Goal: Task Accomplishment & Management: Manage account settings

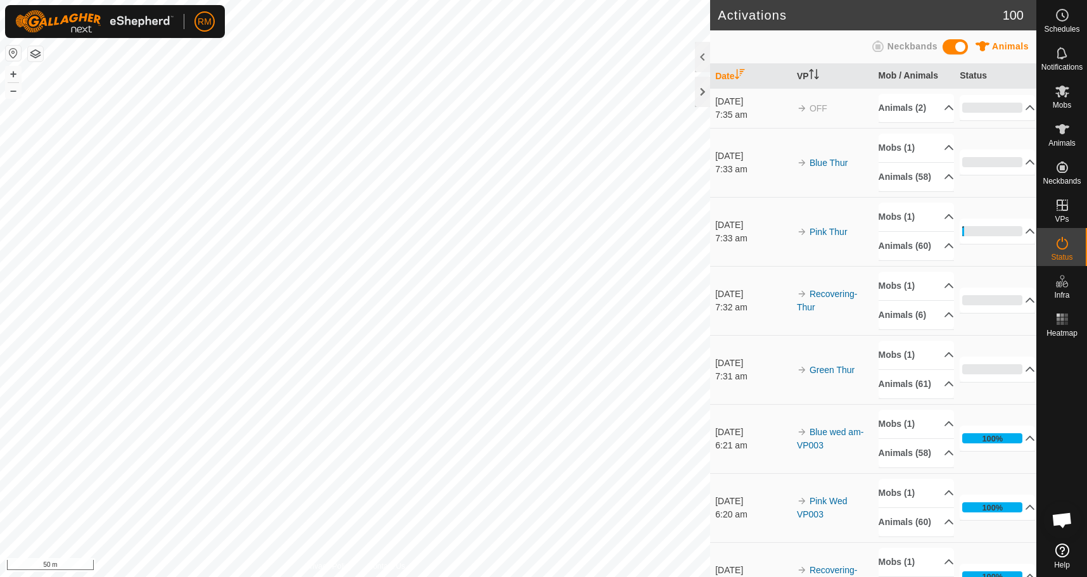
click at [0, 398] on html "RM Schedules Notifications Mobs Animals Neckbands VPs Status Infra Heatmap Help…" at bounding box center [543, 288] width 1087 height 577
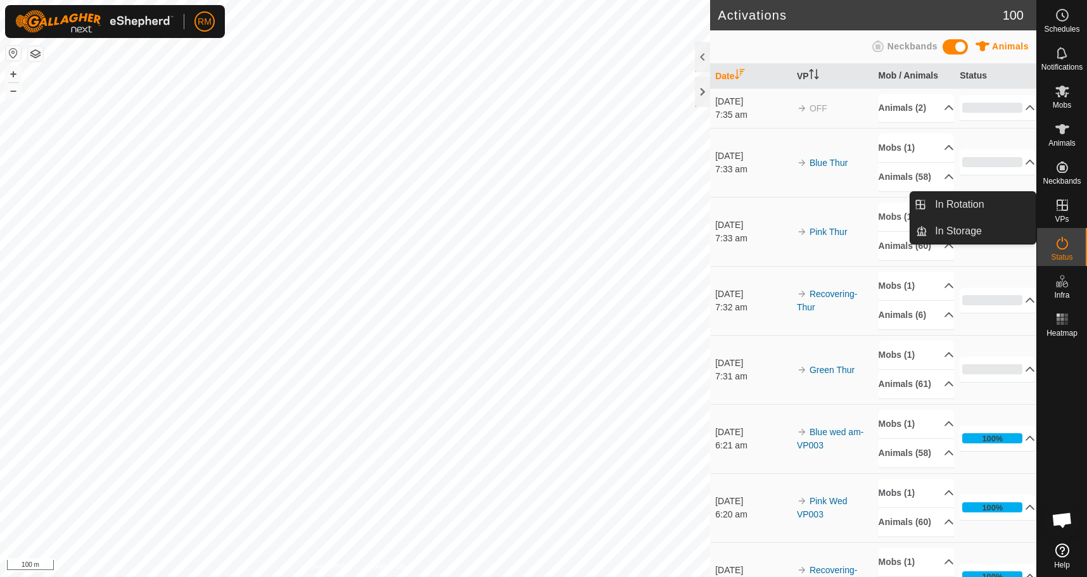
click at [1064, 205] on icon at bounding box center [1061, 204] width 11 height 11
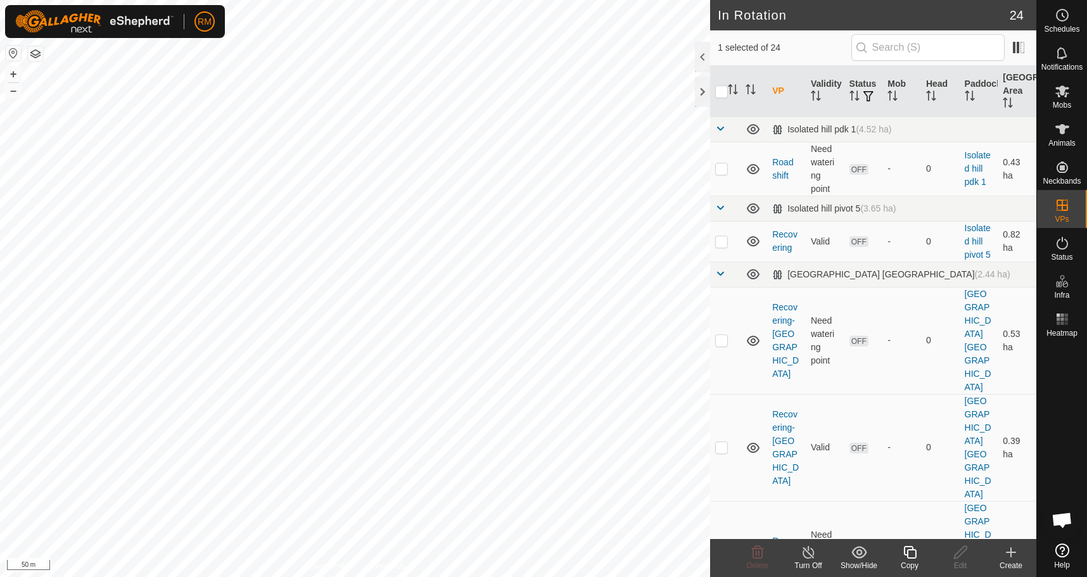
checkbox input "true"
checkbox input "false"
checkbox input "true"
click at [759, 555] on icon at bounding box center [758, 552] width 12 height 13
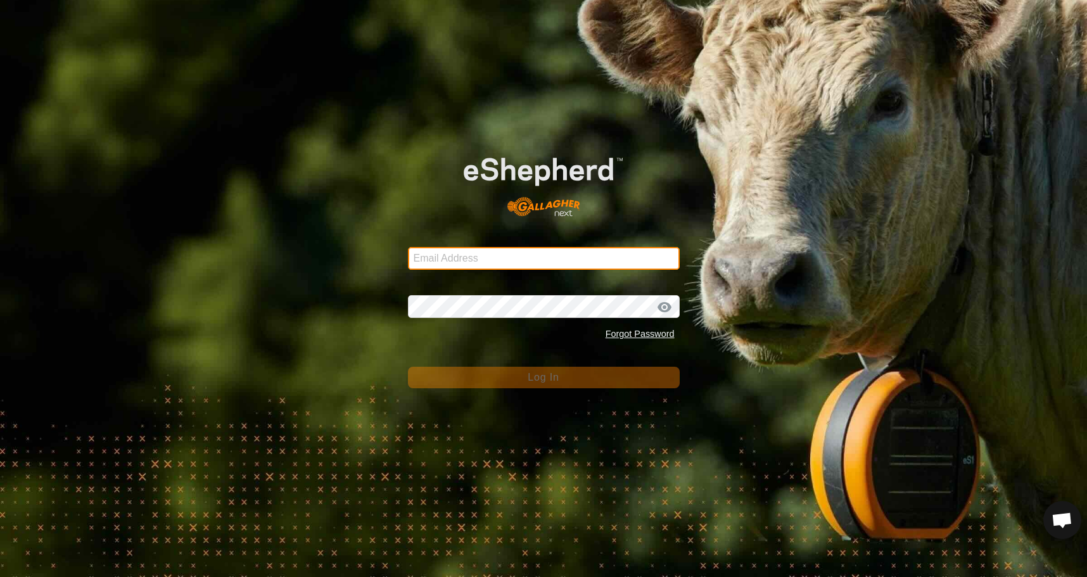
click at [490, 257] on input "Email Address" at bounding box center [544, 258] width 272 height 23
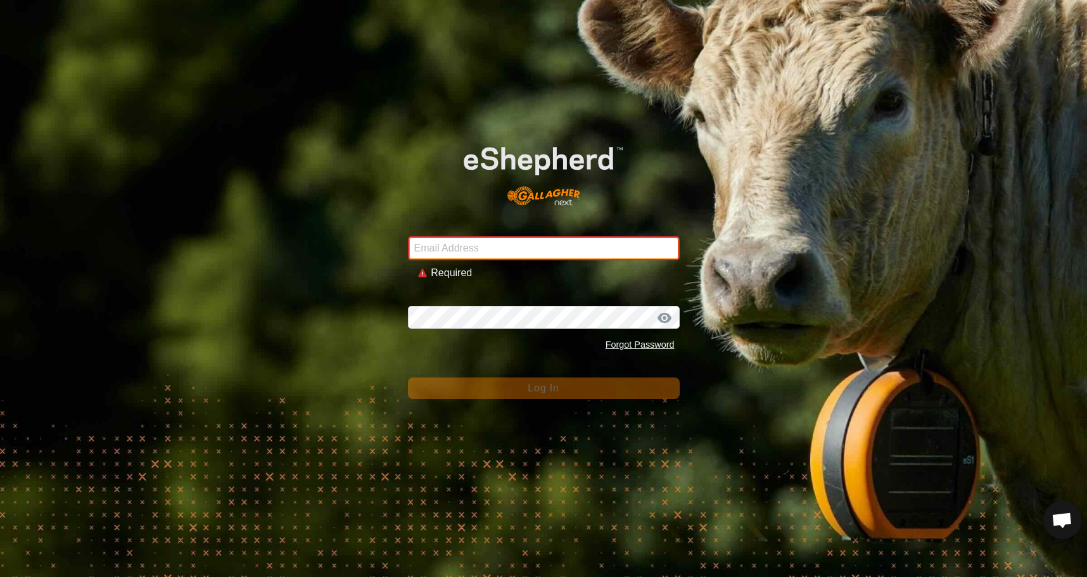
type input "[EMAIL_ADDRESS][DOMAIN_NAME]"
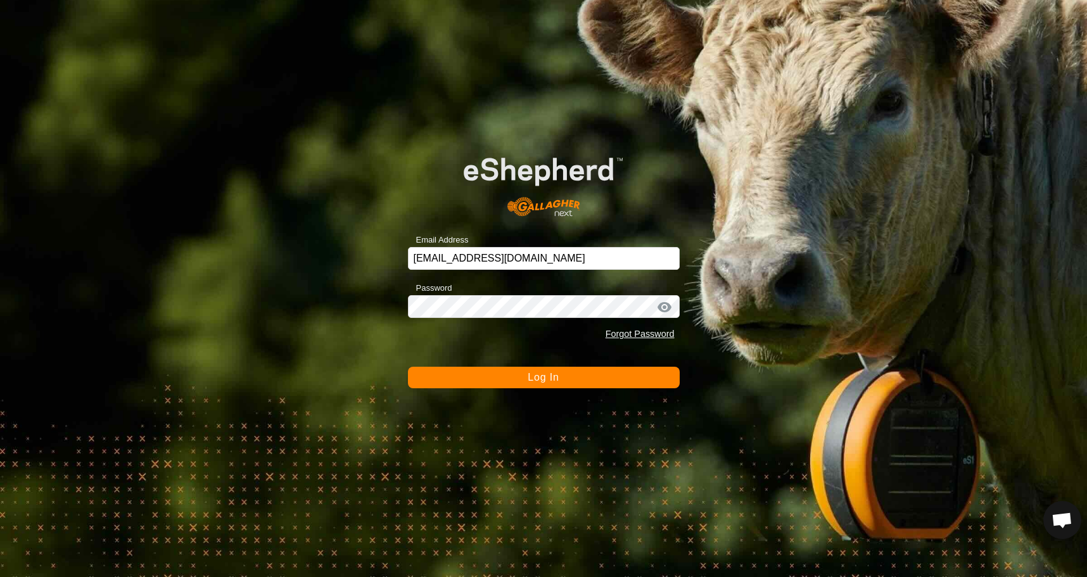
click at [541, 377] on span "Log In" at bounding box center [542, 377] width 31 height 11
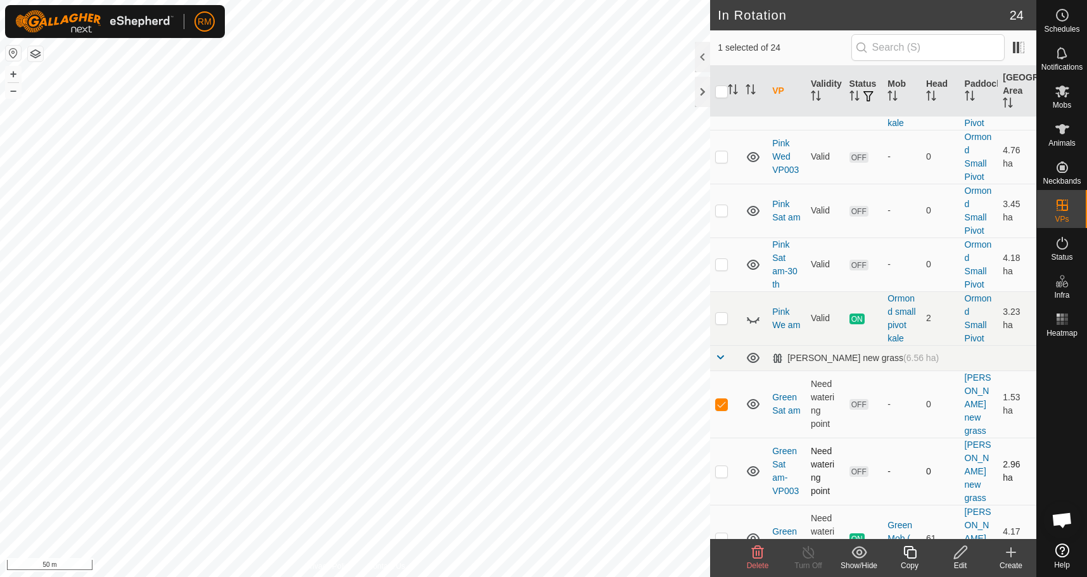
scroll to position [1013, 0]
click at [757, 553] on icon at bounding box center [758, 552] width 12 height 13
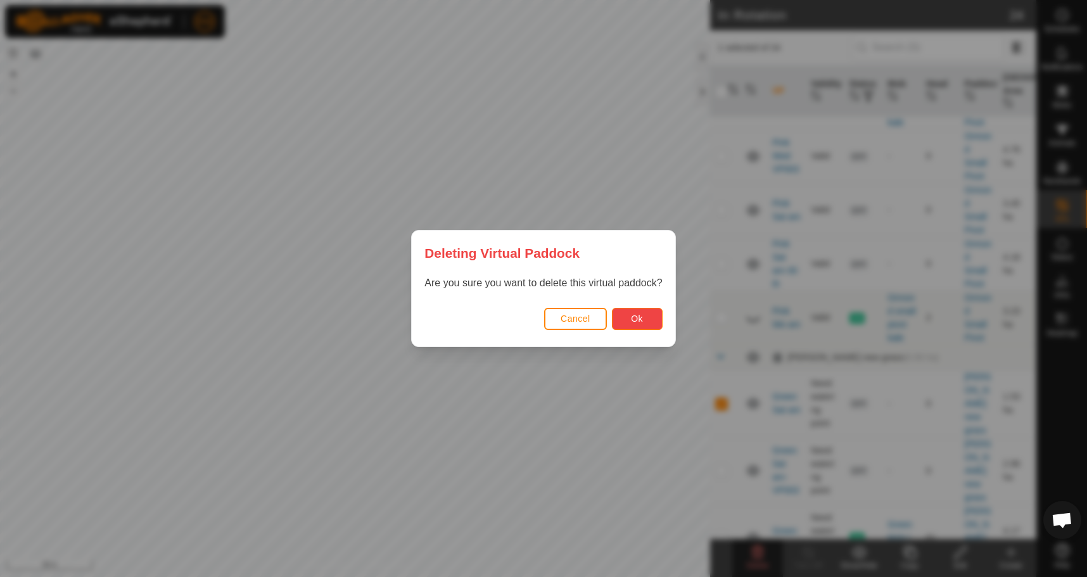
click at [640, 316] on span "Ok" at bounding box center [637, 318] width 12 height 10
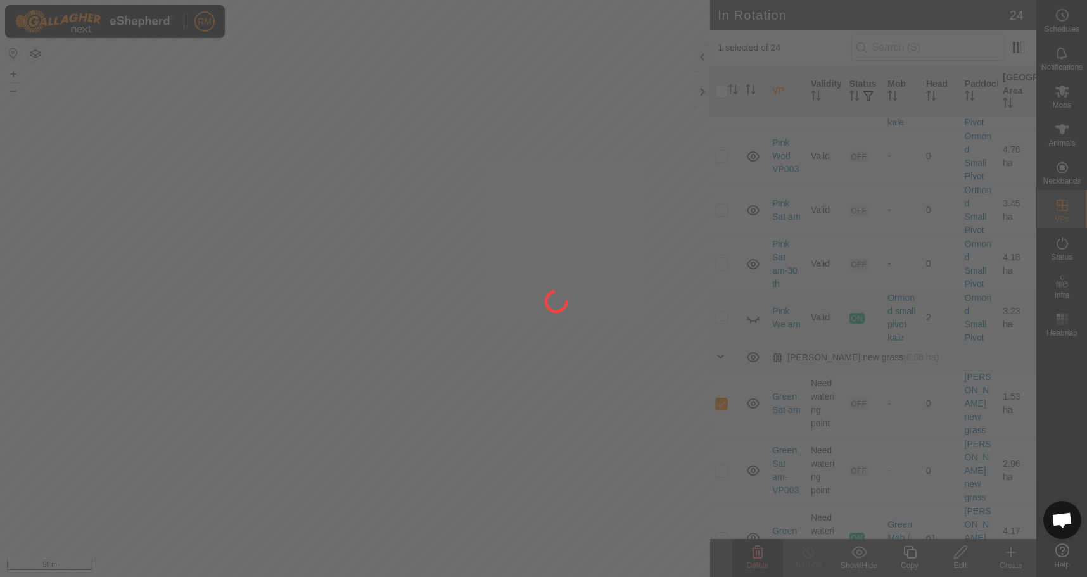
checkbox input "false"
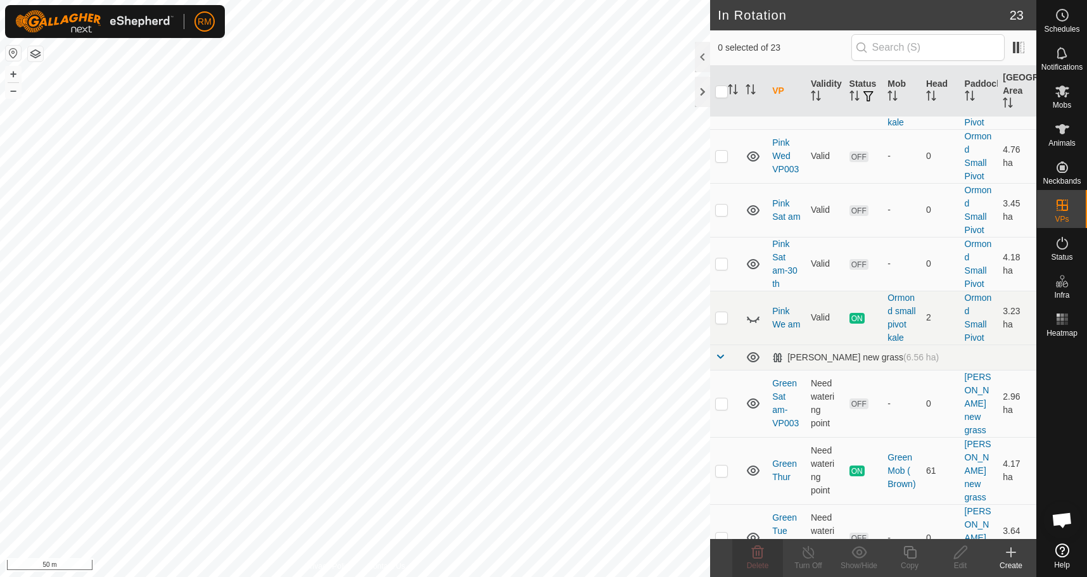
checkbox input "true"
click at [754, 554] on icon at bounding box center [757, 552] width 15 height 15
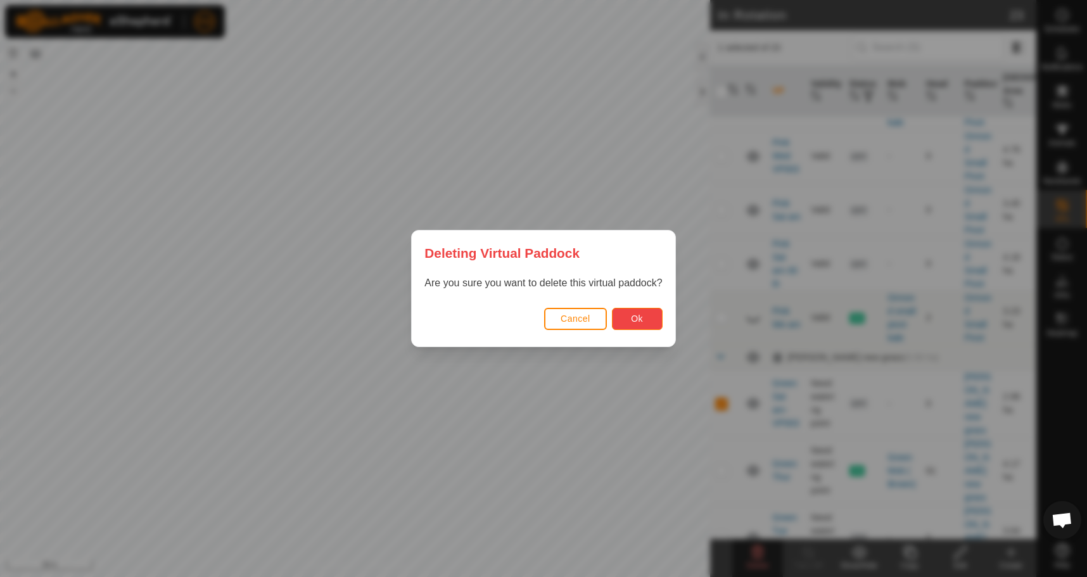
click at [634, 318] on span "Ok" at bounding box center [637, 318] width 12 height 10
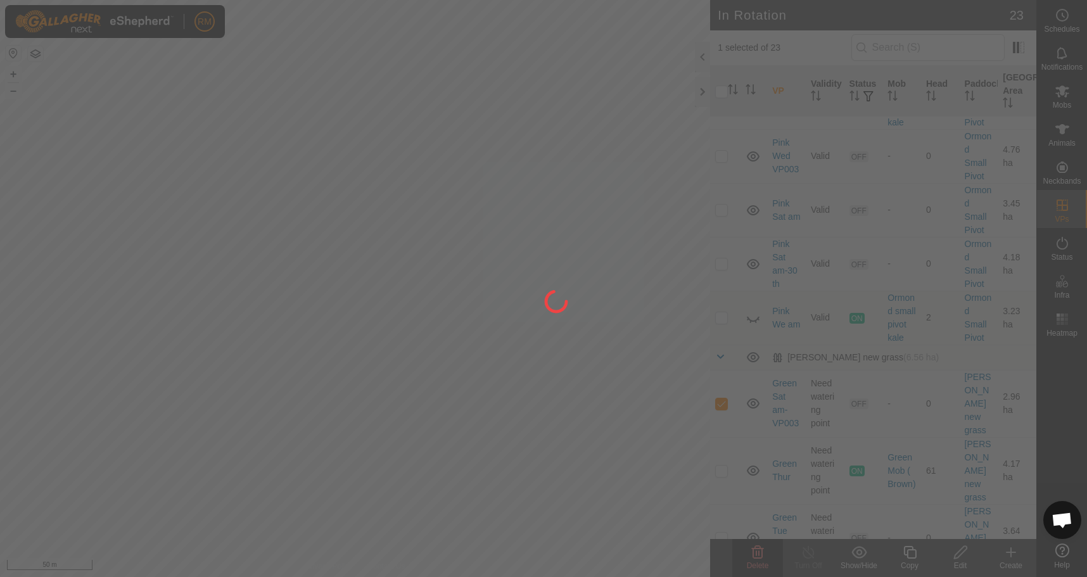
checkbox input "false"
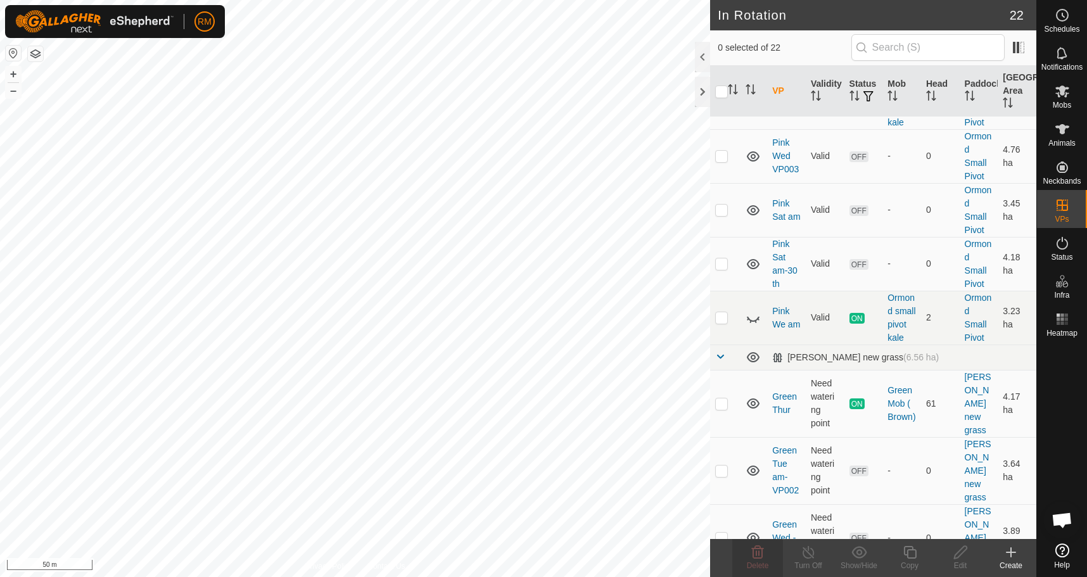
checkbox input "true"
click at [756, 554] on icon at bounding box center [758, 552] width 12 height 13
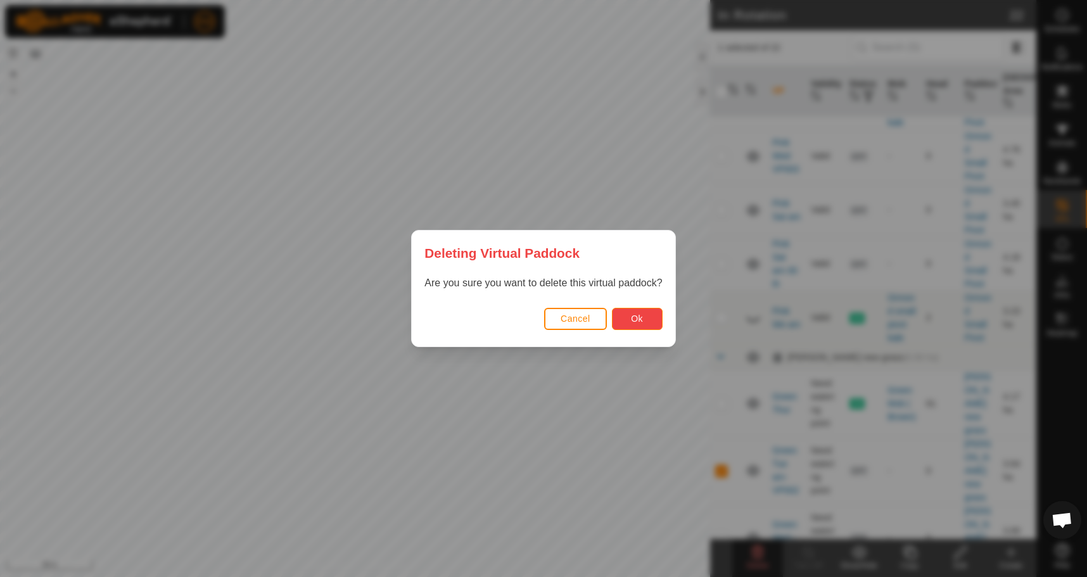
click at [634, 322] on span "Ok" at bounding box center [637, 318] width 12 height 10
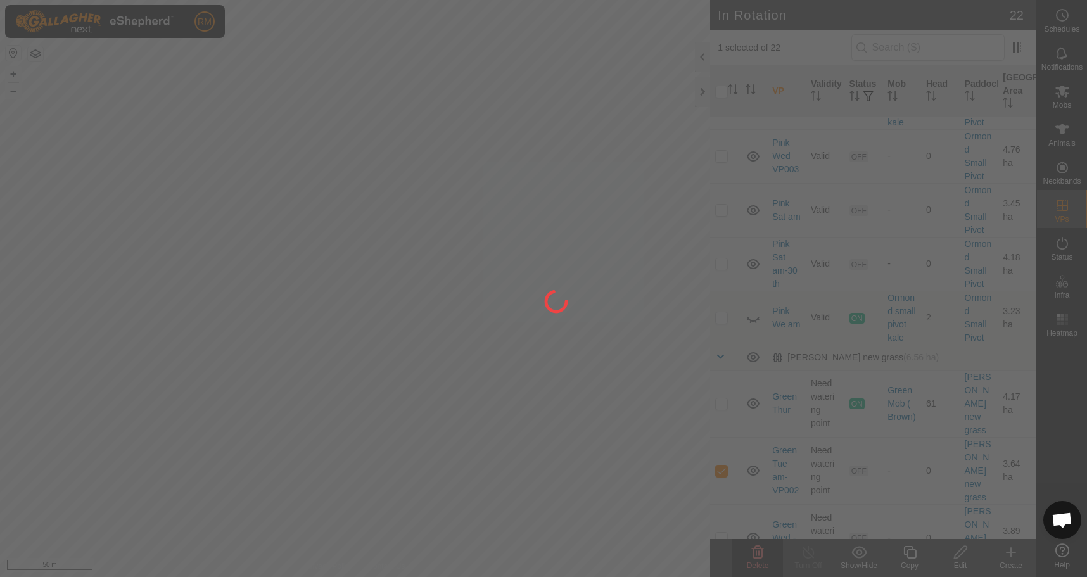
checkbox input "false"
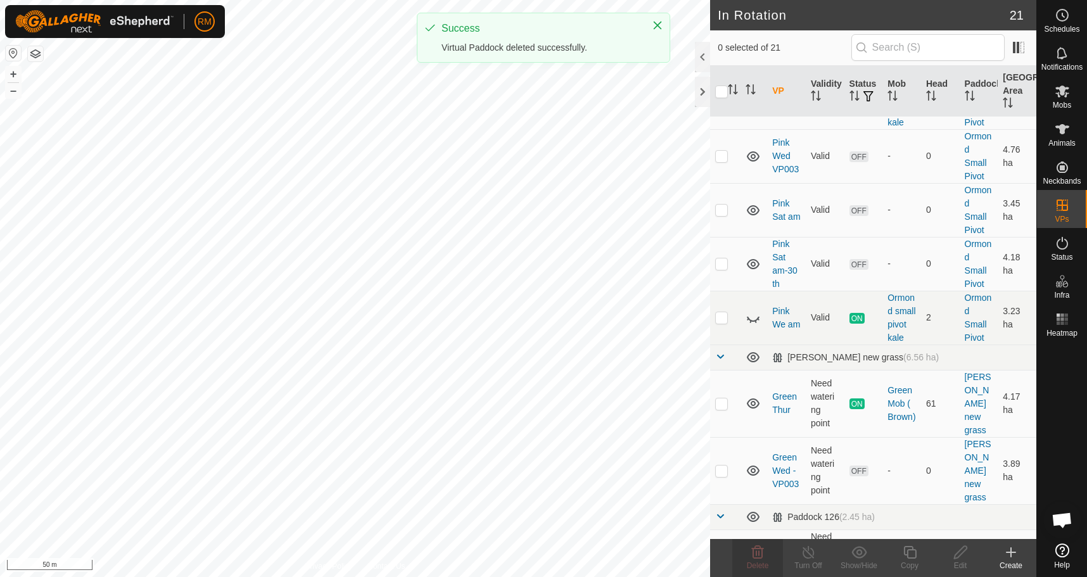
scroll to position [1005, 0]
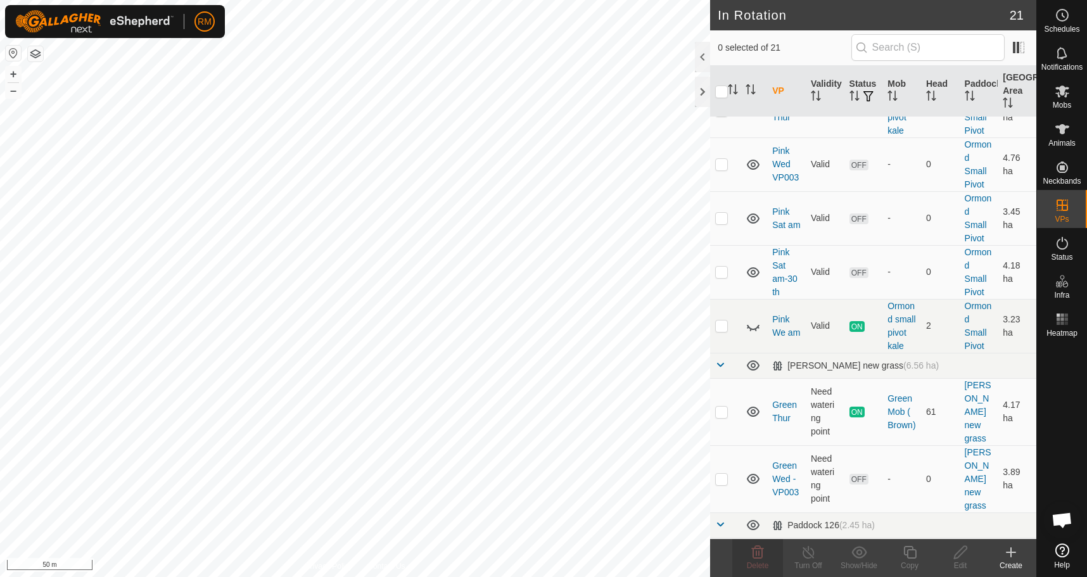
checkbox input "true"
checkbox input "false"
click at [756, 557] on icon at bounding box center [757, 552] width 15 height 15
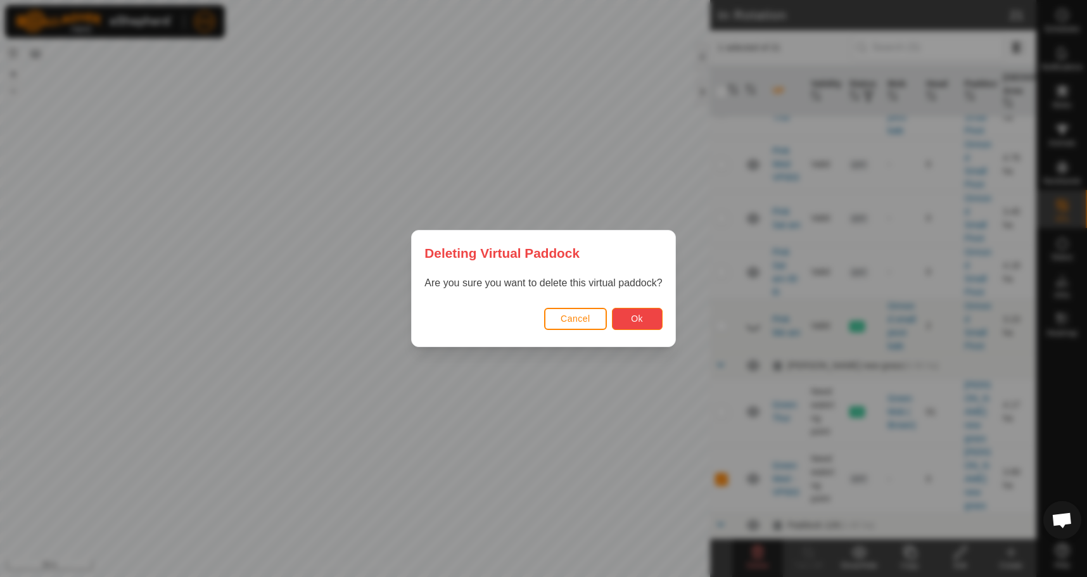
click at [638, 317] on span "Ok" at bounding box center [637, 318] width 12 height 10
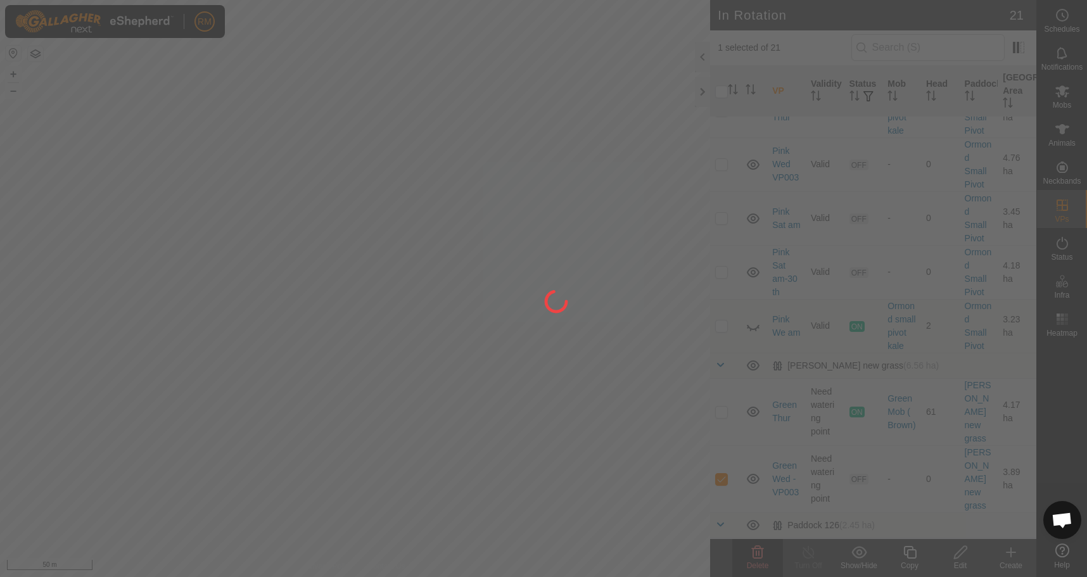
checkbox input "false"
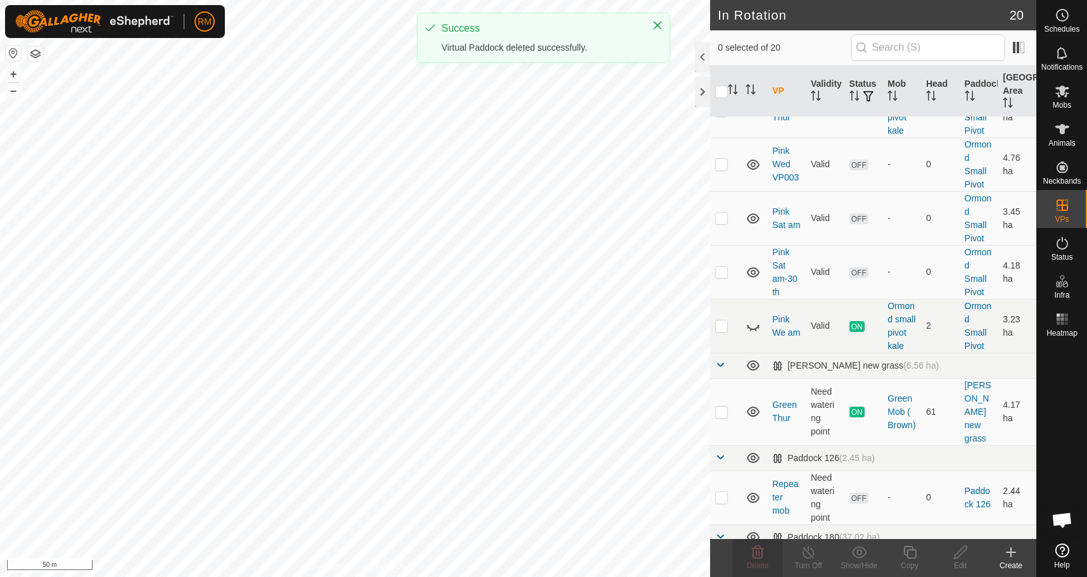
scroll to position [938, 0]
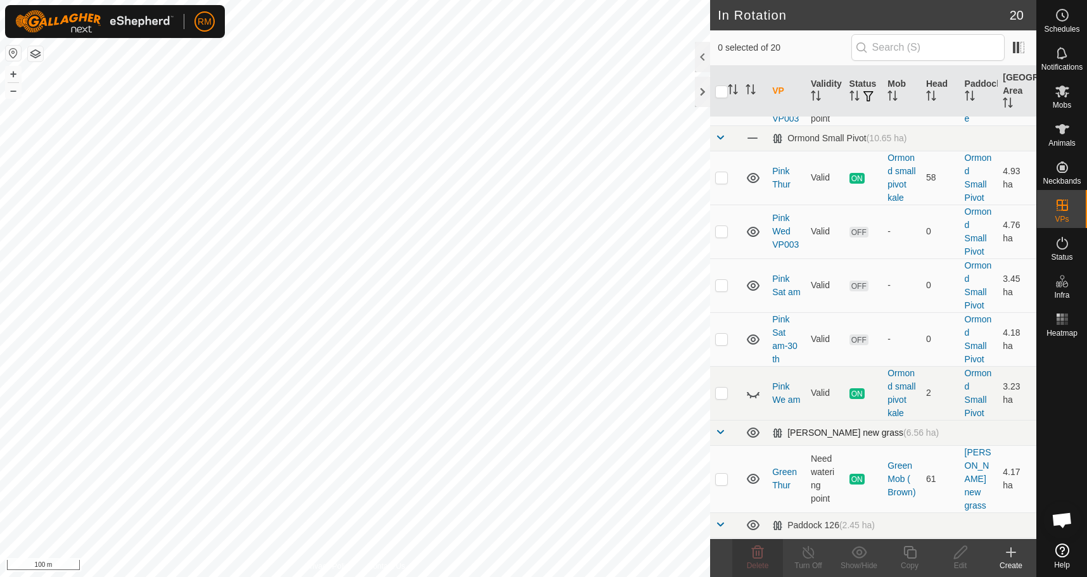
checkbox input "true"
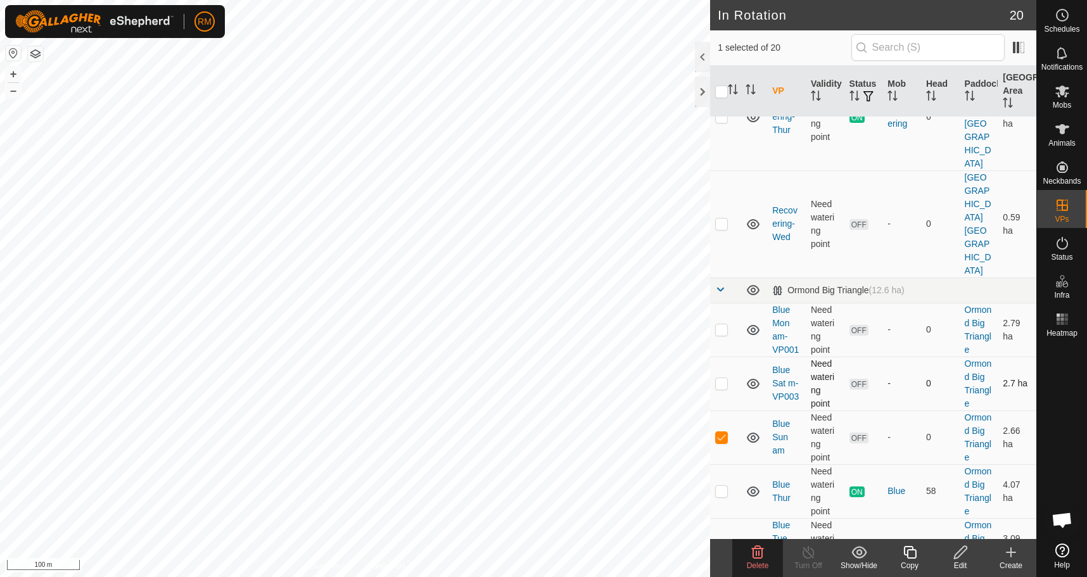
scroll to position [437, 0]
click at [723, 486] on p-checkbox at bounding box center [721, 491] width 13 height 10
checkbox input "false"
click at [724, 540] on p-checkbox at bounding box center [721, 545] width 13 height 10
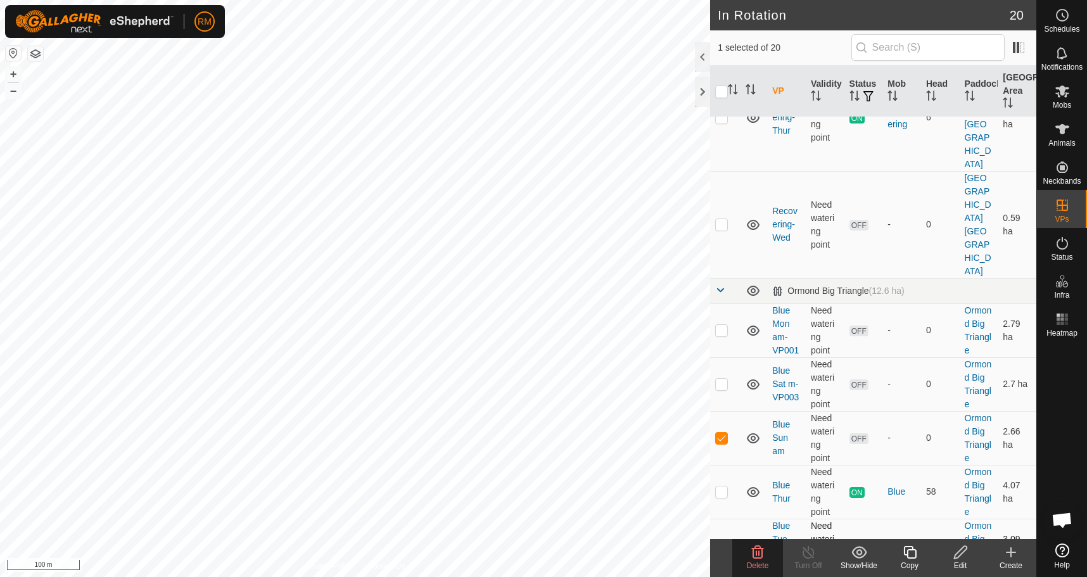
checkbox input "true"
click at [748, 556] on delete-svg-icon at bounding box center [757, 552] width 51 height 15
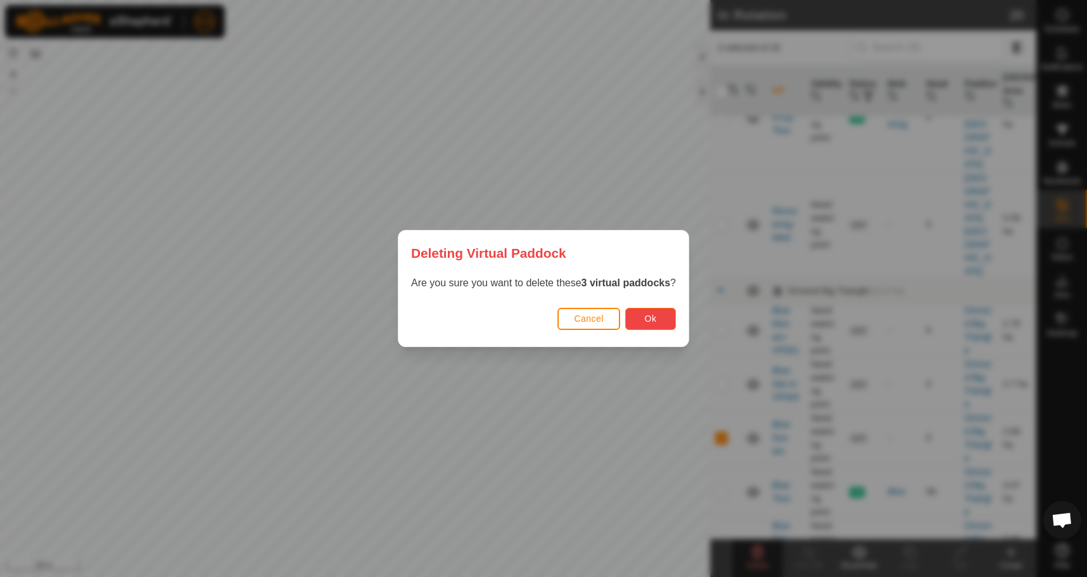
click at [640, 322] on button "Ok" at bounding box center [650, 319] width 51 height 22
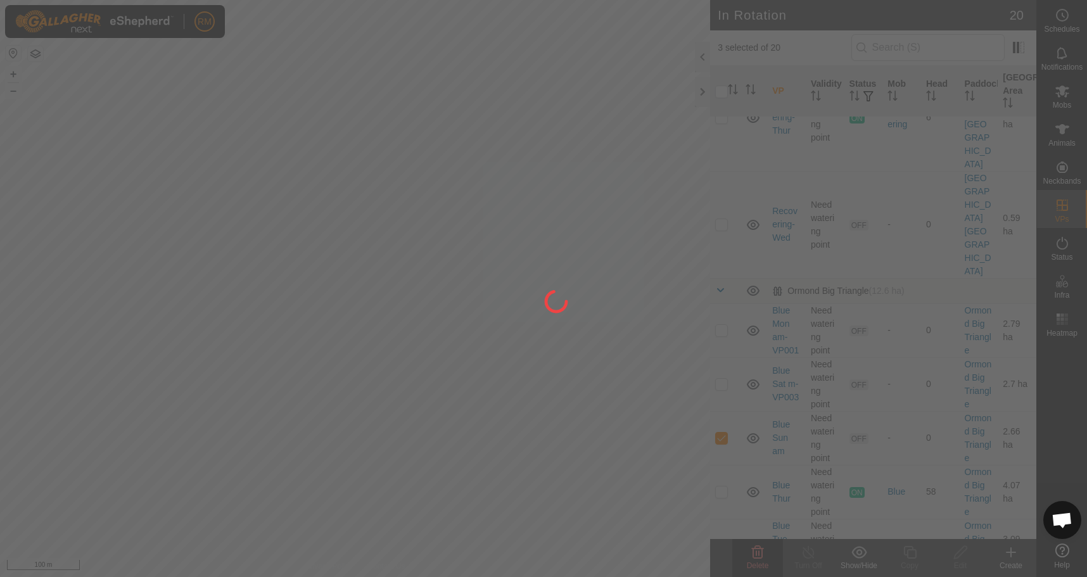
checkbox input "false"
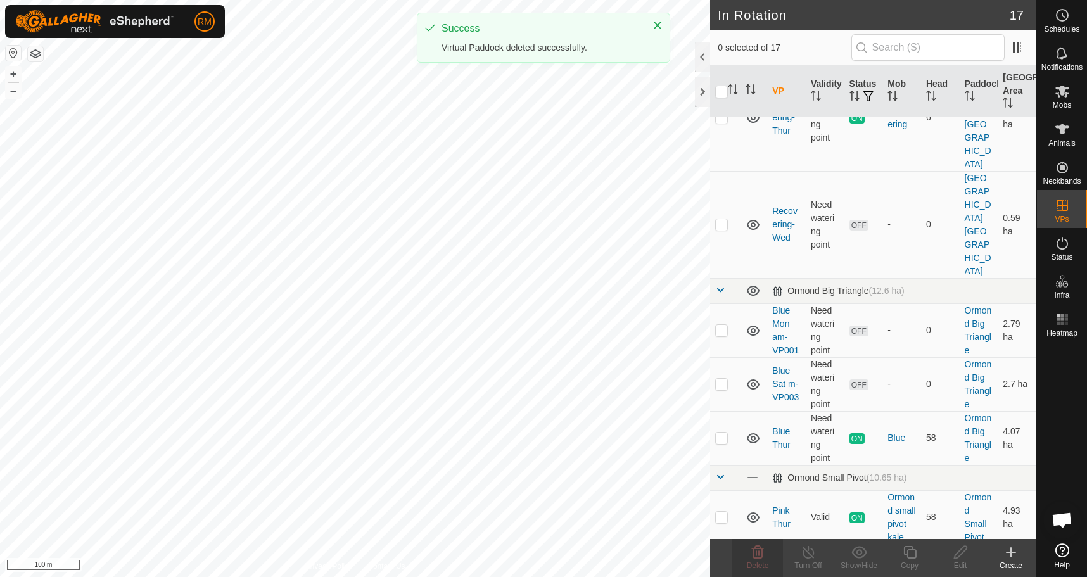
checkbox input "true"
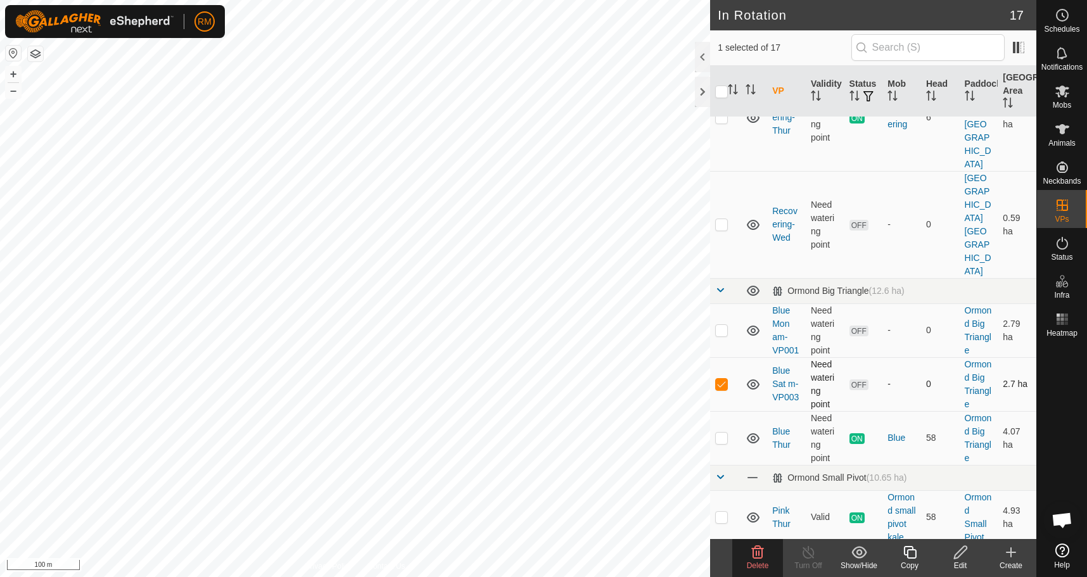
checkbox input "true"
checkbox input "false"
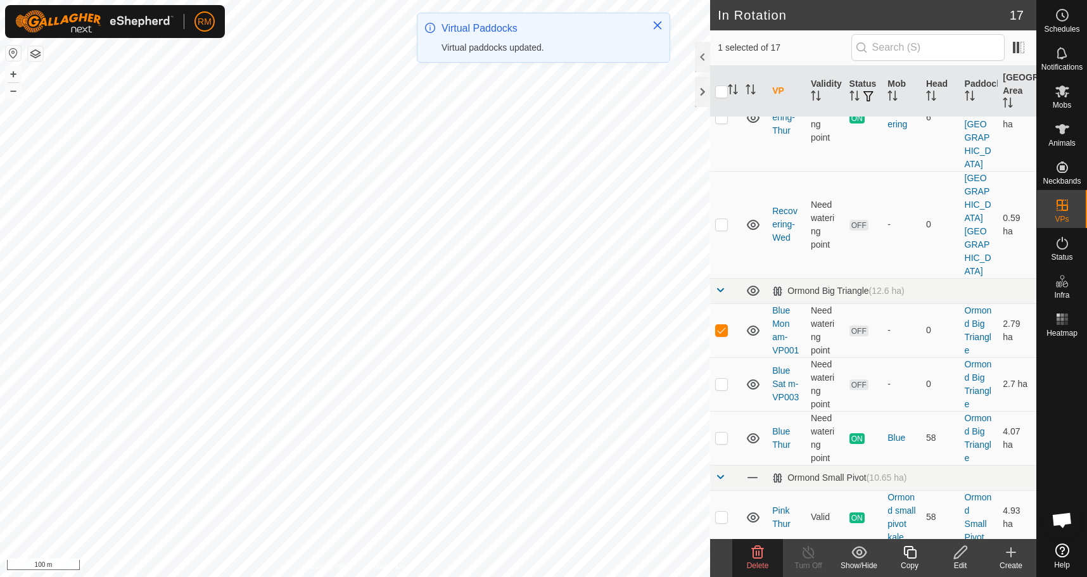
click at [755, 555] on icon at bounding box center [758, 552] width 12 height 13
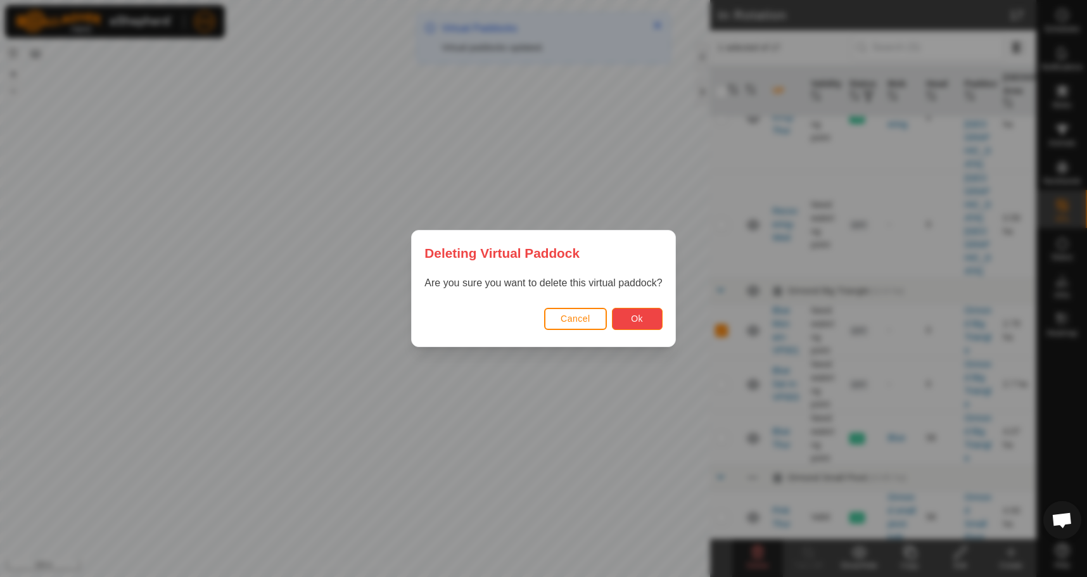
click at [626, 312] on button "Ok" at bounding box center [637, 319] width 51 height 22
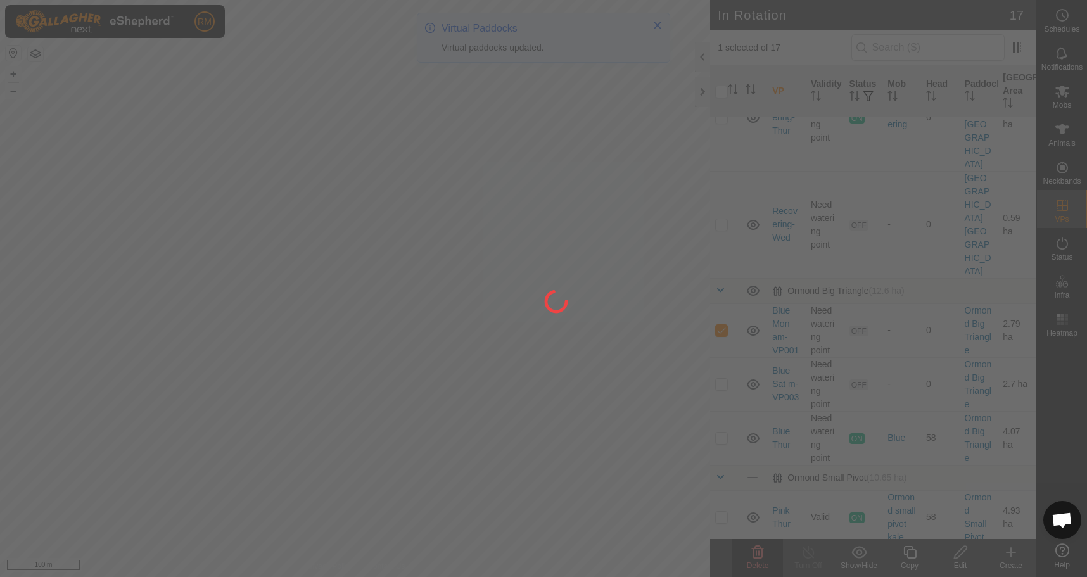
checkbox input "false"
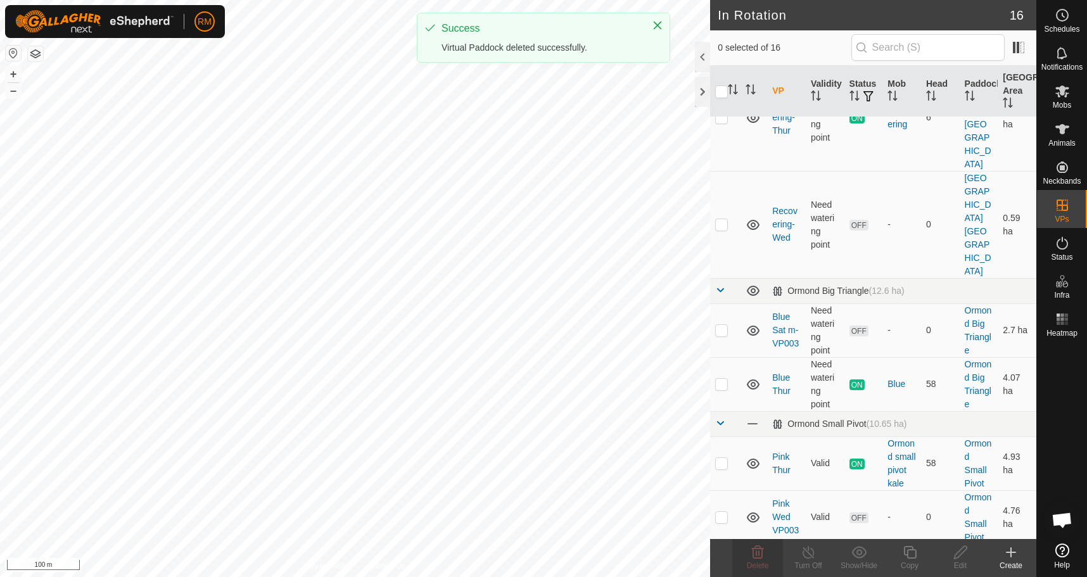
checkbox input "true"
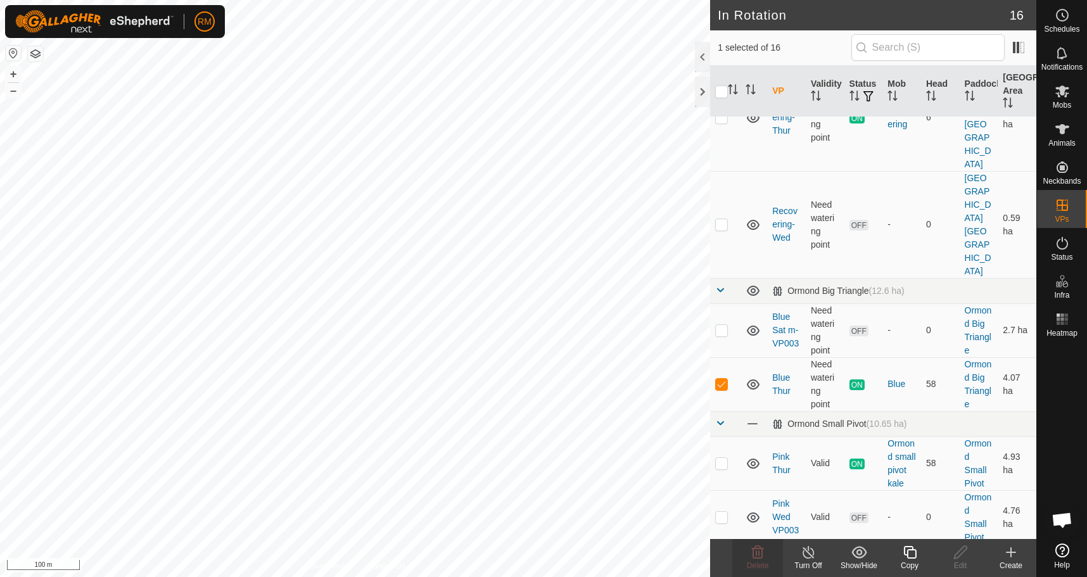
checkbox input "true"
checkbox input "false"
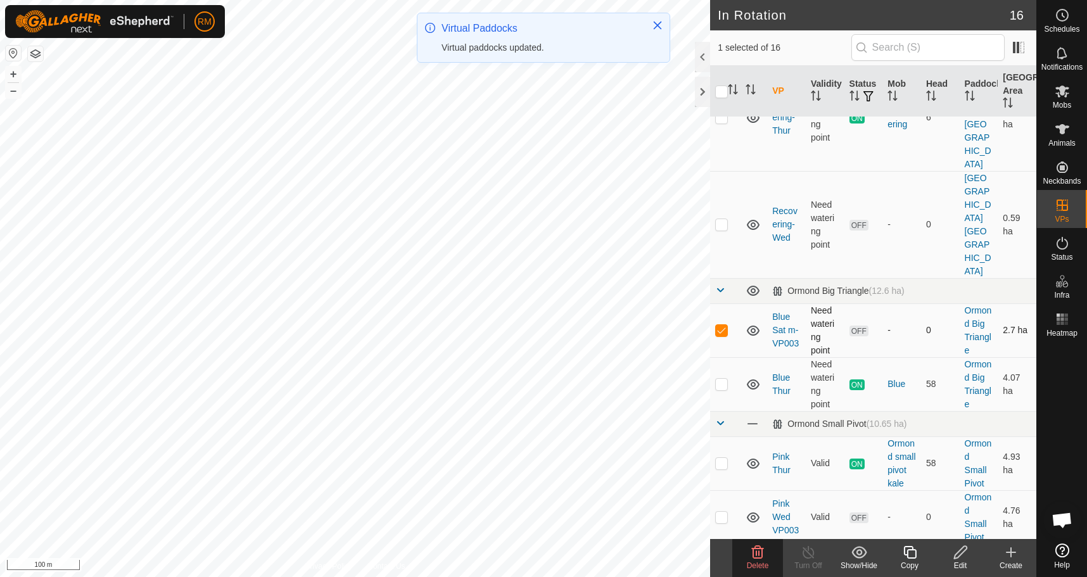
click at [720, 325] on p-checkbox at bounding box center [721, 330] width 13 height 10
checkbox input "false"
